Goal: Transaction & Acquisition: Purchase product/service

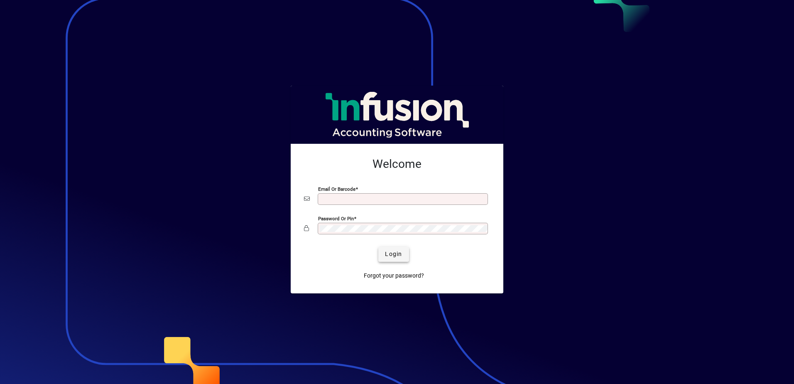
type input "**********"
click at [393, 253] on span "Login" at bounding box center [393, 254] width 17 height 9
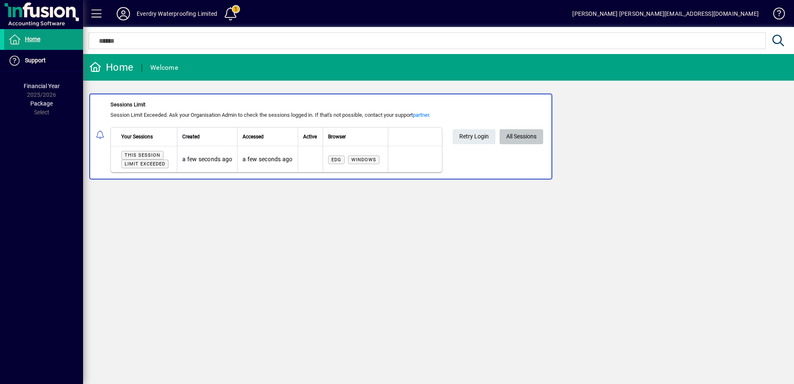
click at [523, 138] on span "All Sessions" at bounding box center [521, 137] width 30 height 14
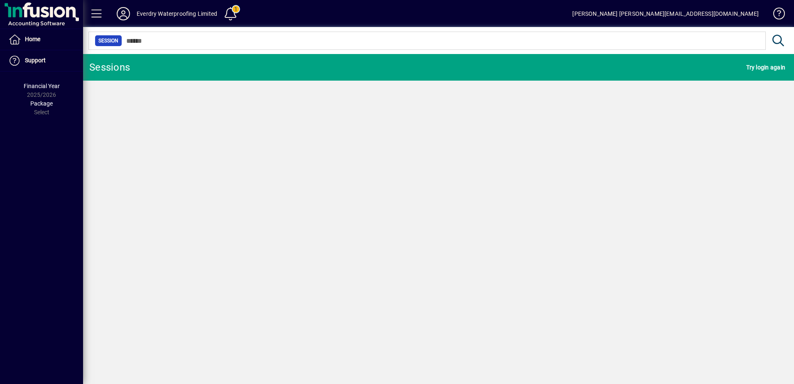
click at [523, 138] on div "Sessions Try login again" at bounding box center [438, 219] width 711 height 330
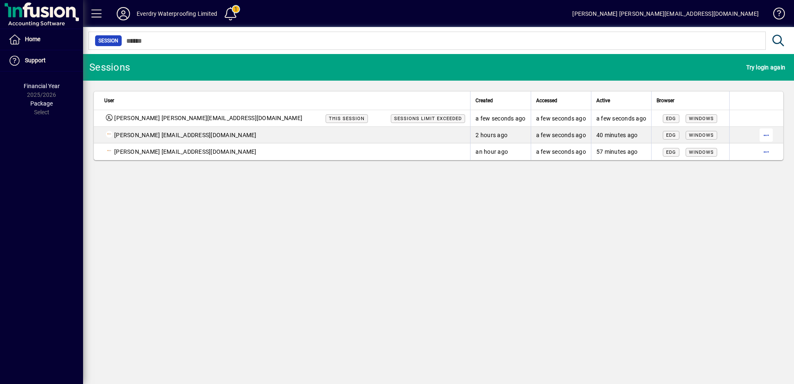
click at [768, 134] on span "button" at bounding box center [766, 135] width 20 height 20
click at [700, 150] on span "Logout" at bounding box center [732, 152] width 70 height 10
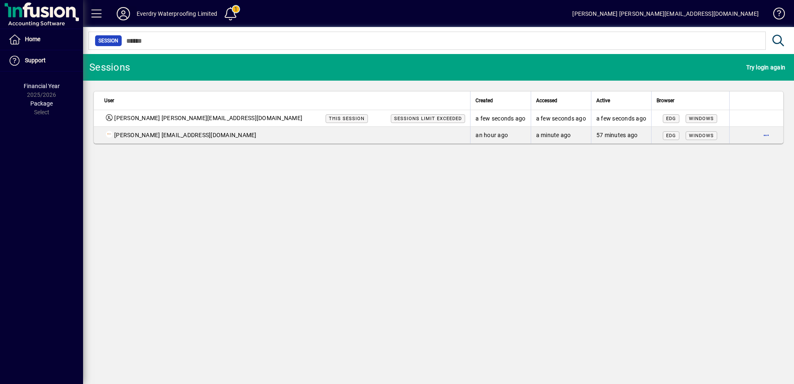
click at [120, 15] on icon at bounding box center [123, 13] width 17 height 13
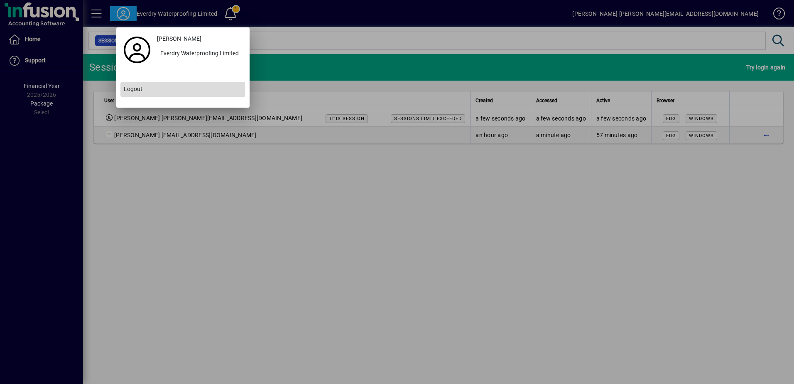
click at [130, 89] on span "Logout" at bounding box center [133, 89] width 19 height 9
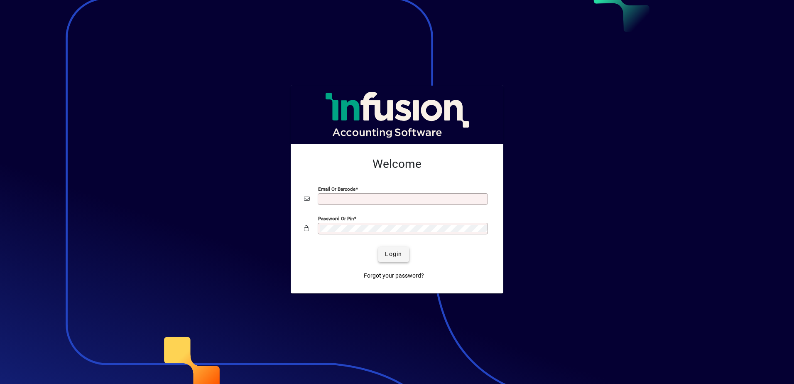
type input "**********"
click at [401, 258] on span "Login" at bounding box center [393, 254] width 17 height 9
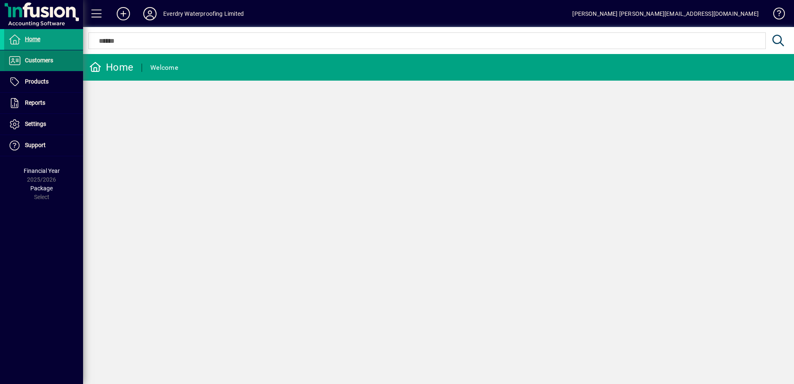
click at [40, 61] on span "Customers" at bounding box center [39, 60] width 28 height 7
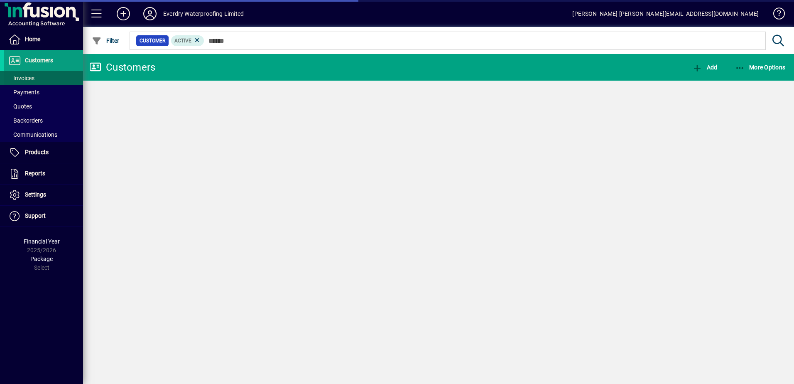
click at [35, 78] on span at bounding box center [43, 78] width 79 height 20
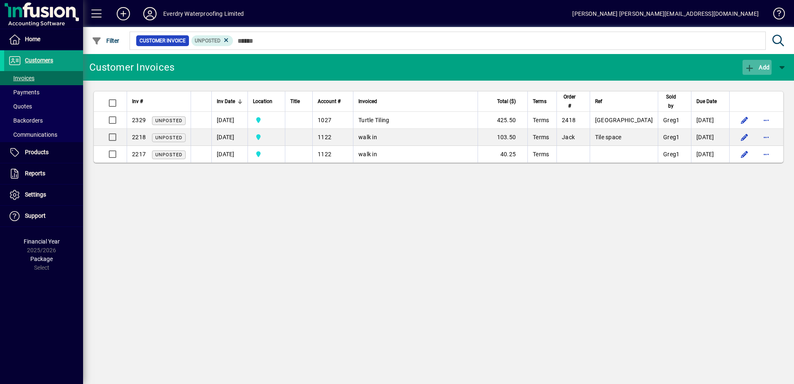
click at [749, 66] on icon "button" at bounding box center [750, 68] width 10 height 8
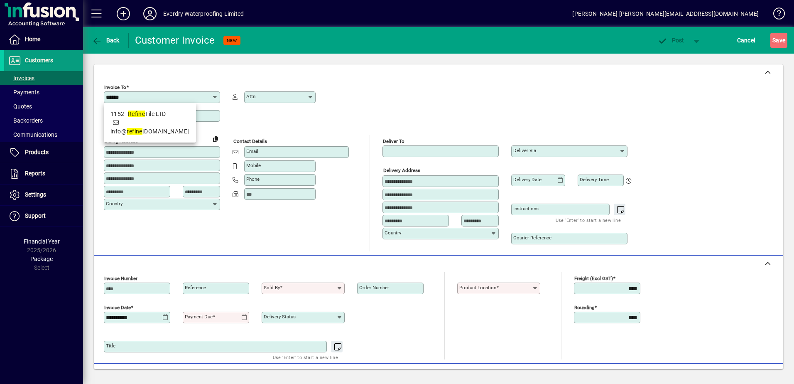
type input "******"
click at [309, 131] on app-field "Attn" at bounding box center [274, 109] width 83 height 52
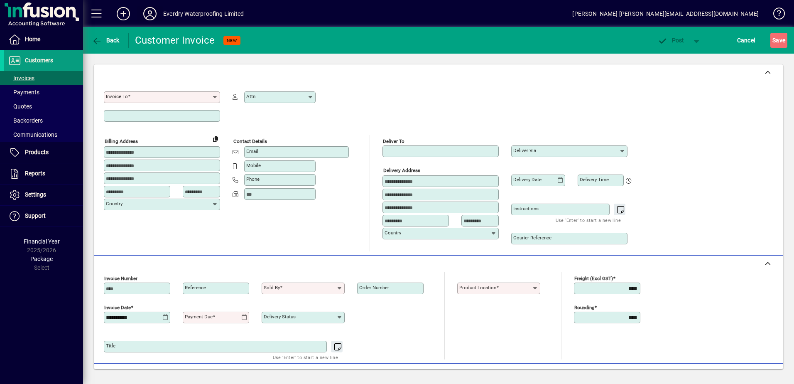
click at [152, 11] on icon at bounding box center [150, 13] width 17 height 13
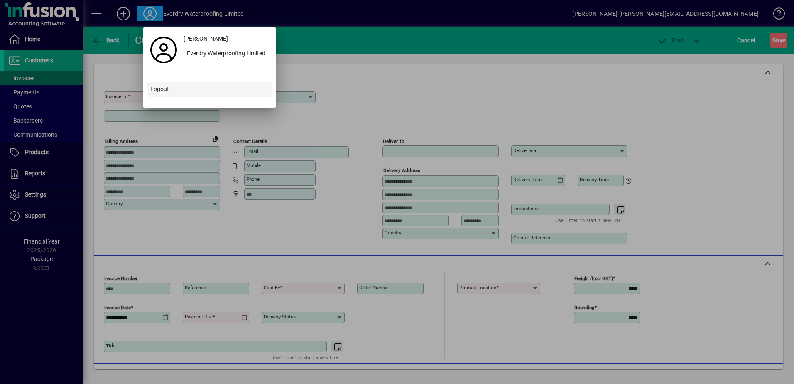
click at [156, 86] on span "Logout" at bounding box center [159, 89] width 19 height 9
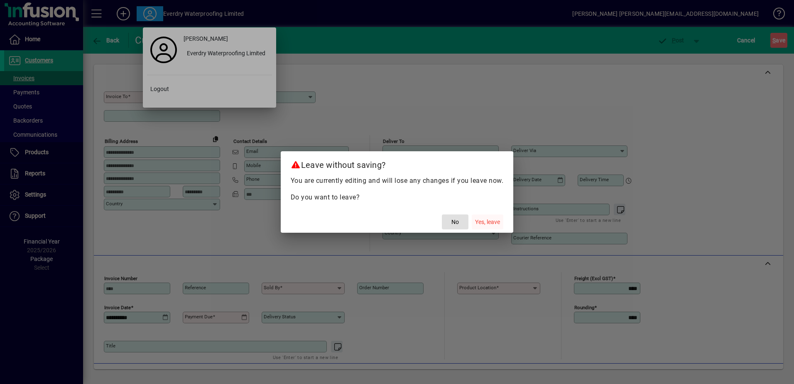
click at [494, 218] on span "Yes, leave" at bounding box center [487, 222] width 25 height 9
